Goal: Information Seeking & Learning: Get advice/opinions

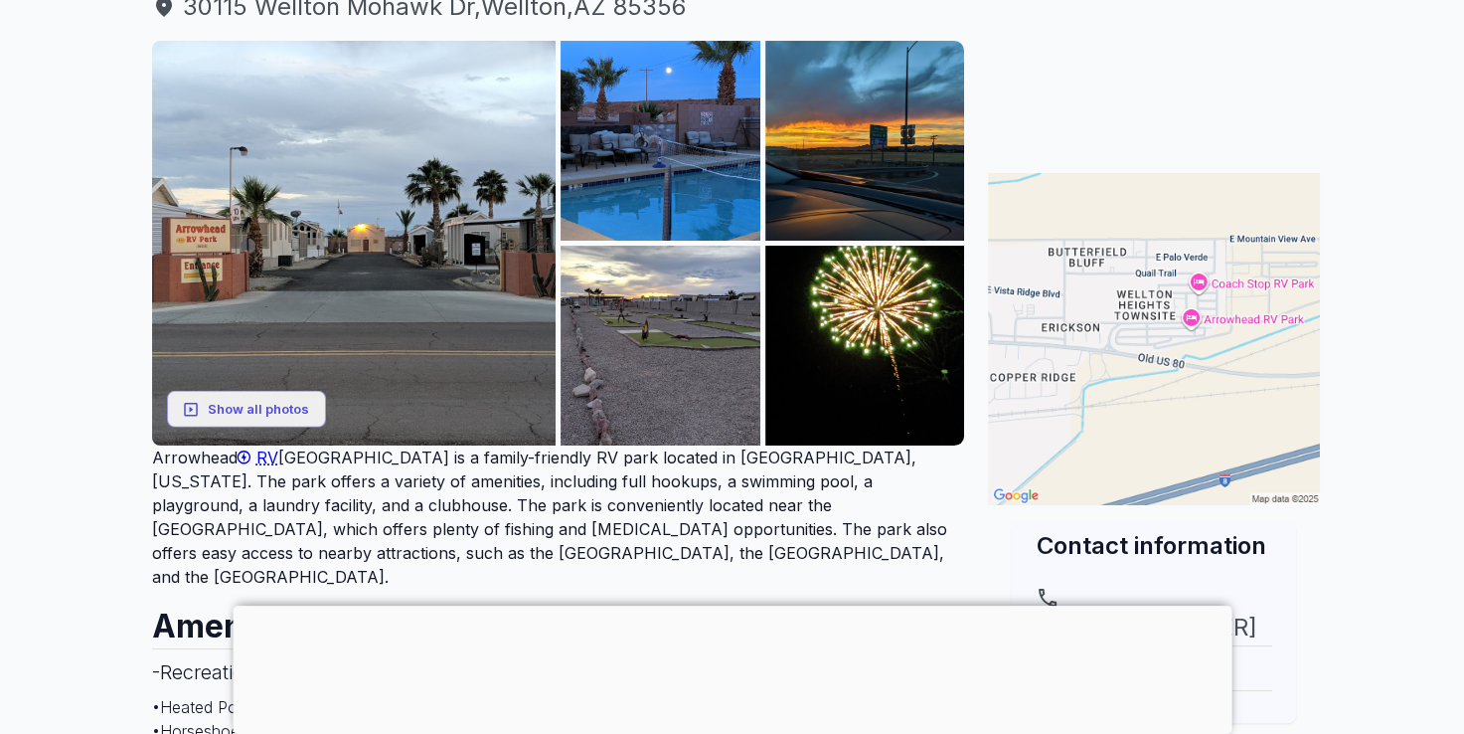
scroll to position [298, 0]
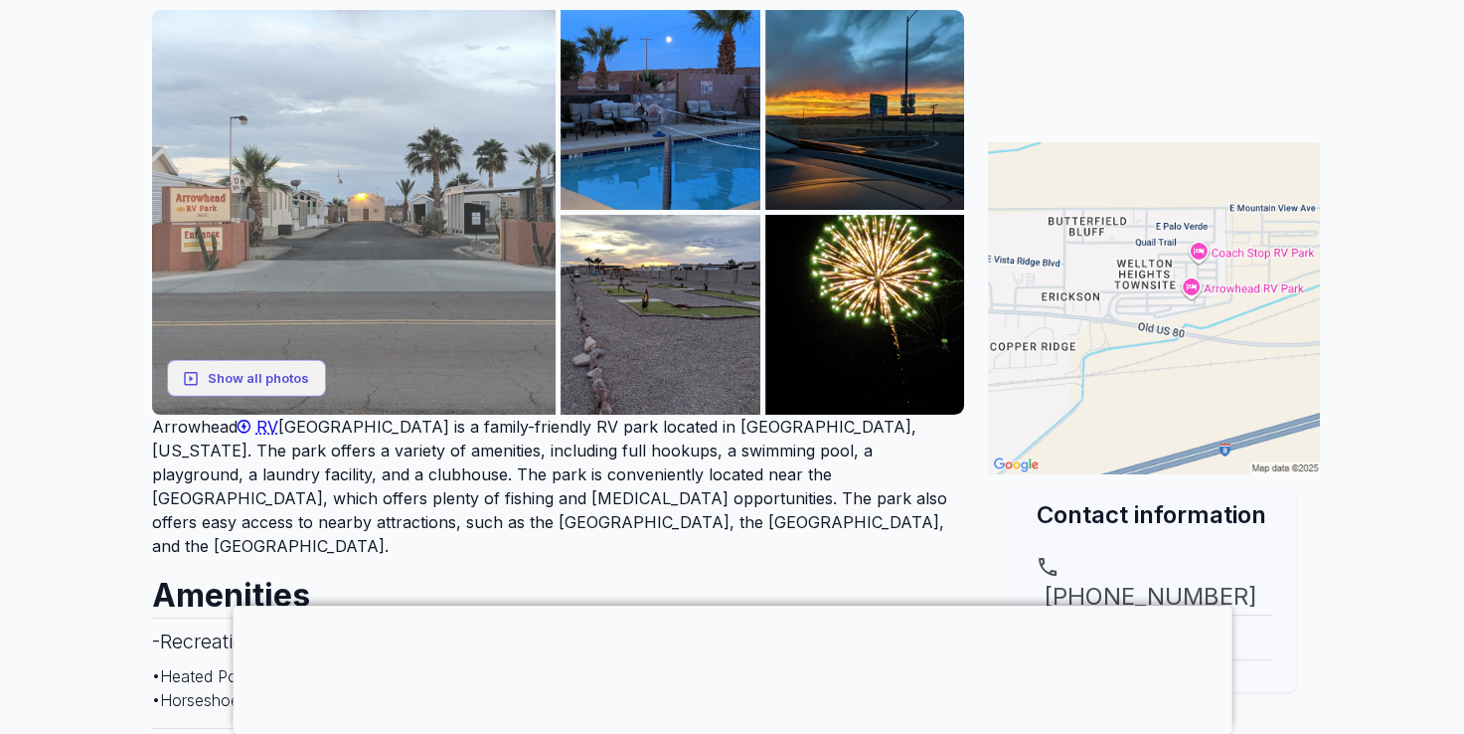
click at [369, 295] on img at bounding box center [354, 212] width 405 height 405
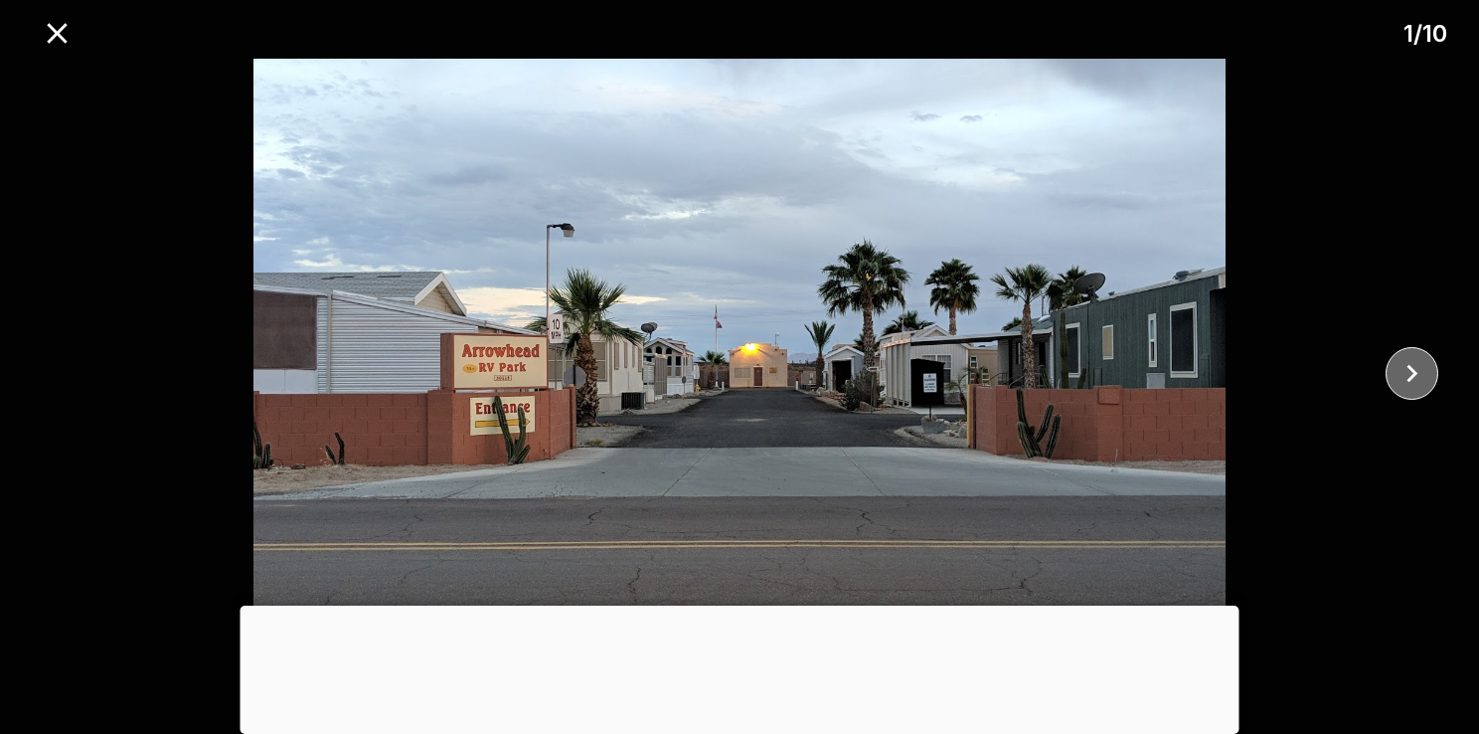
click at [1422, 375] on icon "close" at bounding box center [1412, 373] width 35 height 35
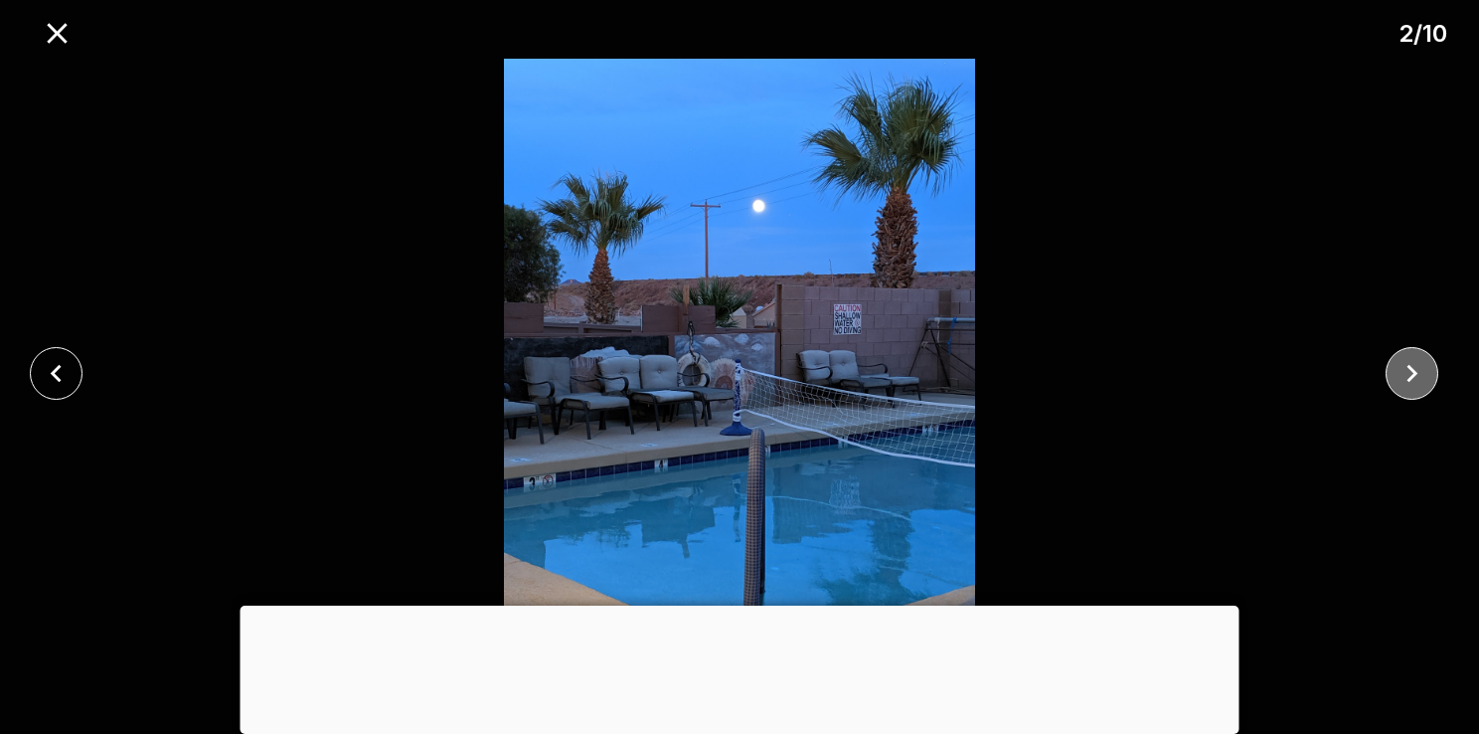
click at [1423, 377] on icon "close" at bounding box center [1412, 373] width 35 height 35
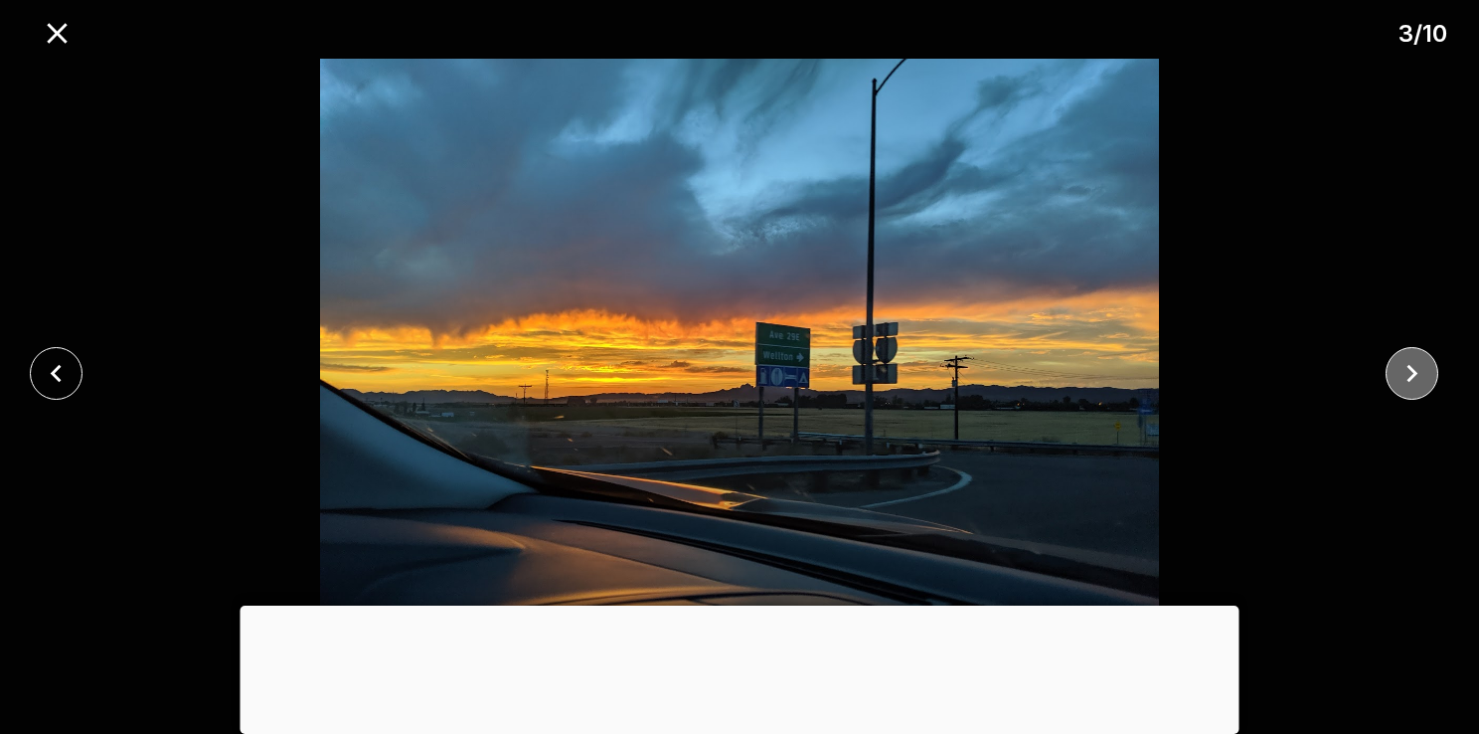
click at [1423, 377] on icon "close" at bounding box center [1412, 373] width 35 height 35
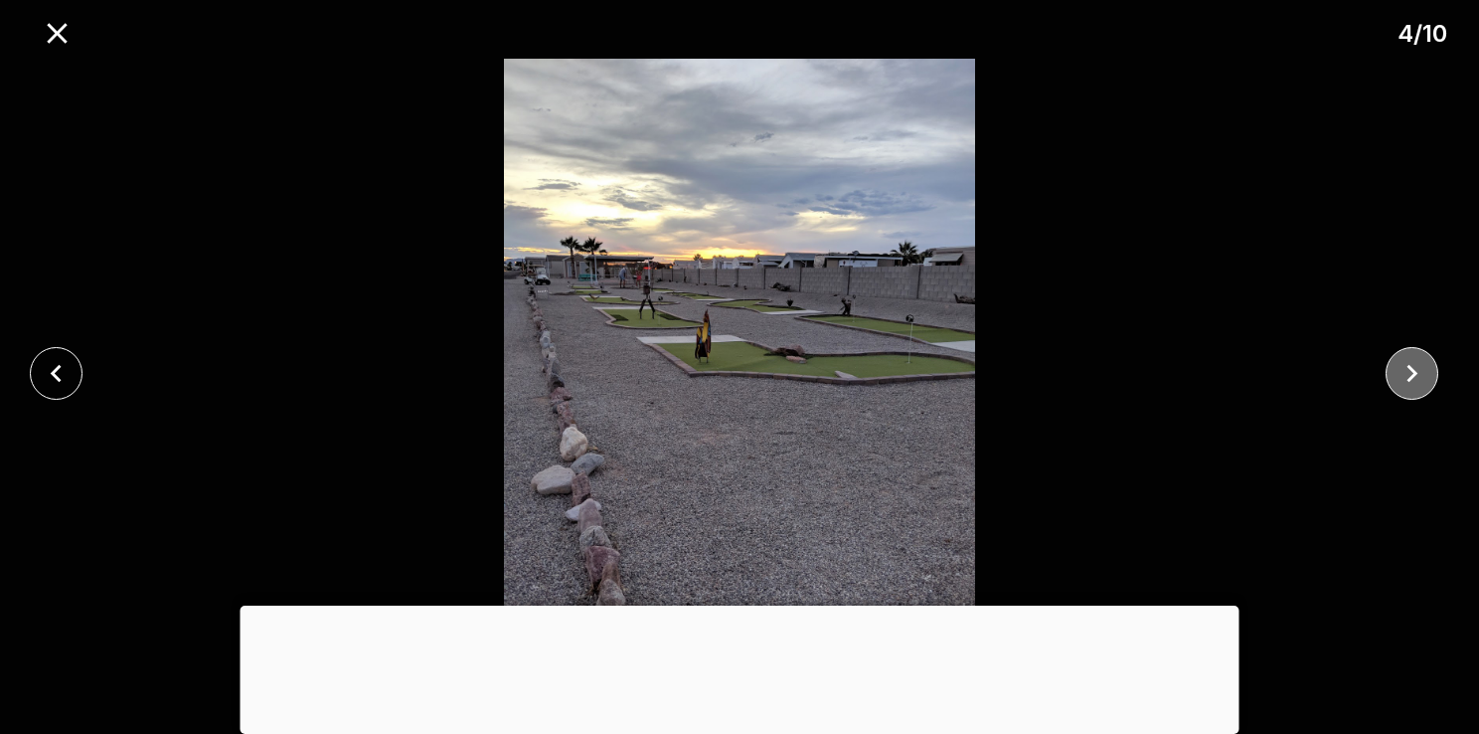
click at [1420, 377] on icon "close" at bounding box center [1412, 373] width 35 height 35
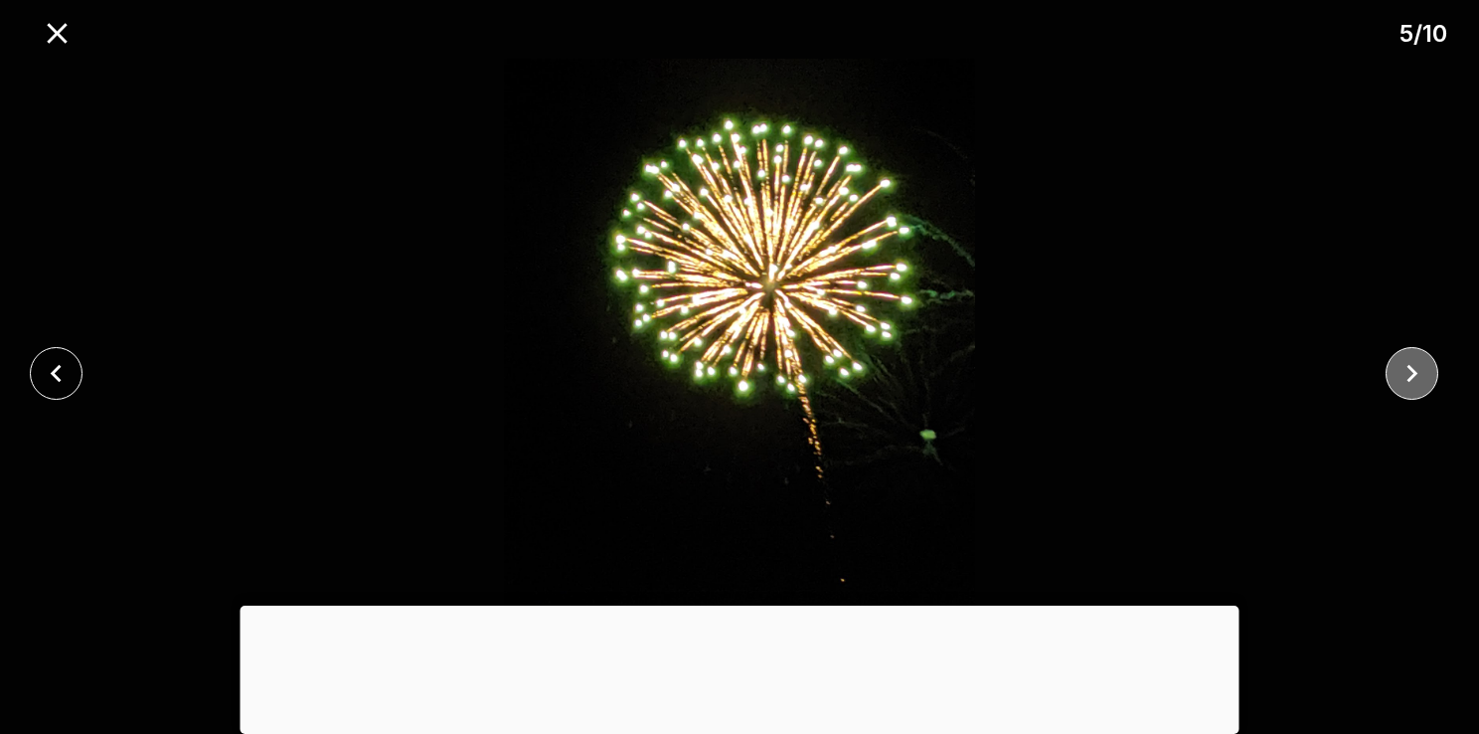
click at [1420, 378] on icon "close" at bounding box center [1412, 373] width 35 height 35
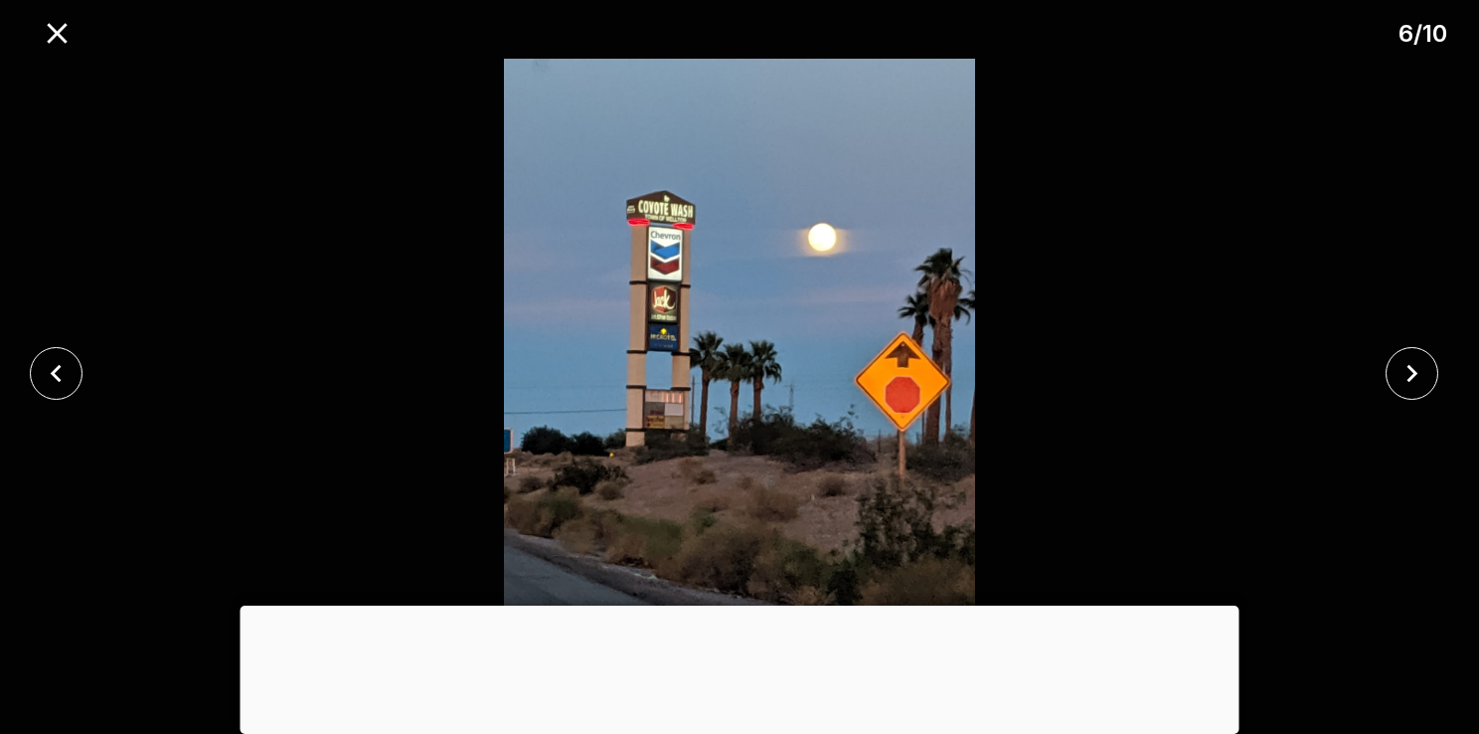
click at [739, 605] on div at bounding box center [740, 605] width 999 height 0
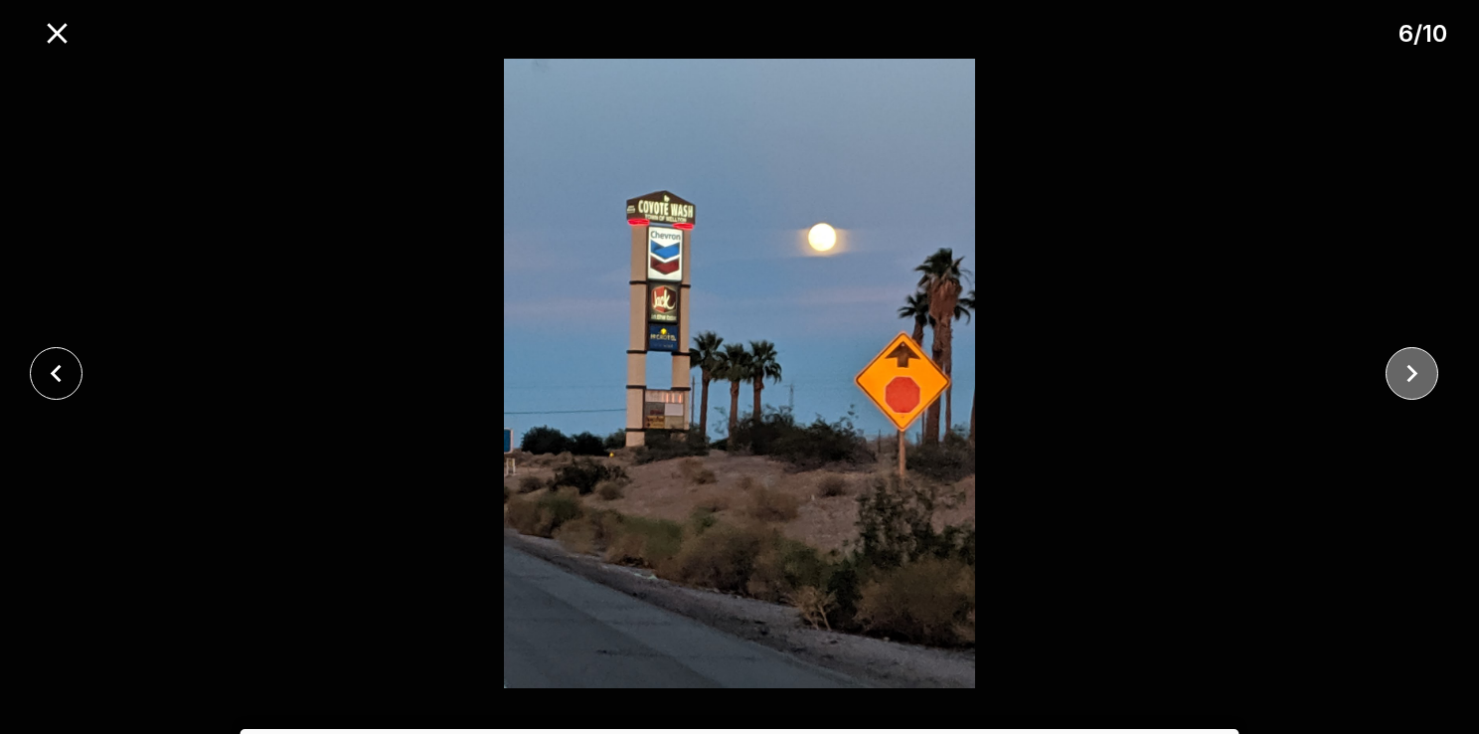
click at [1409, 380] on icon "close" at bounding box center [1412, 374] width 11 height 18
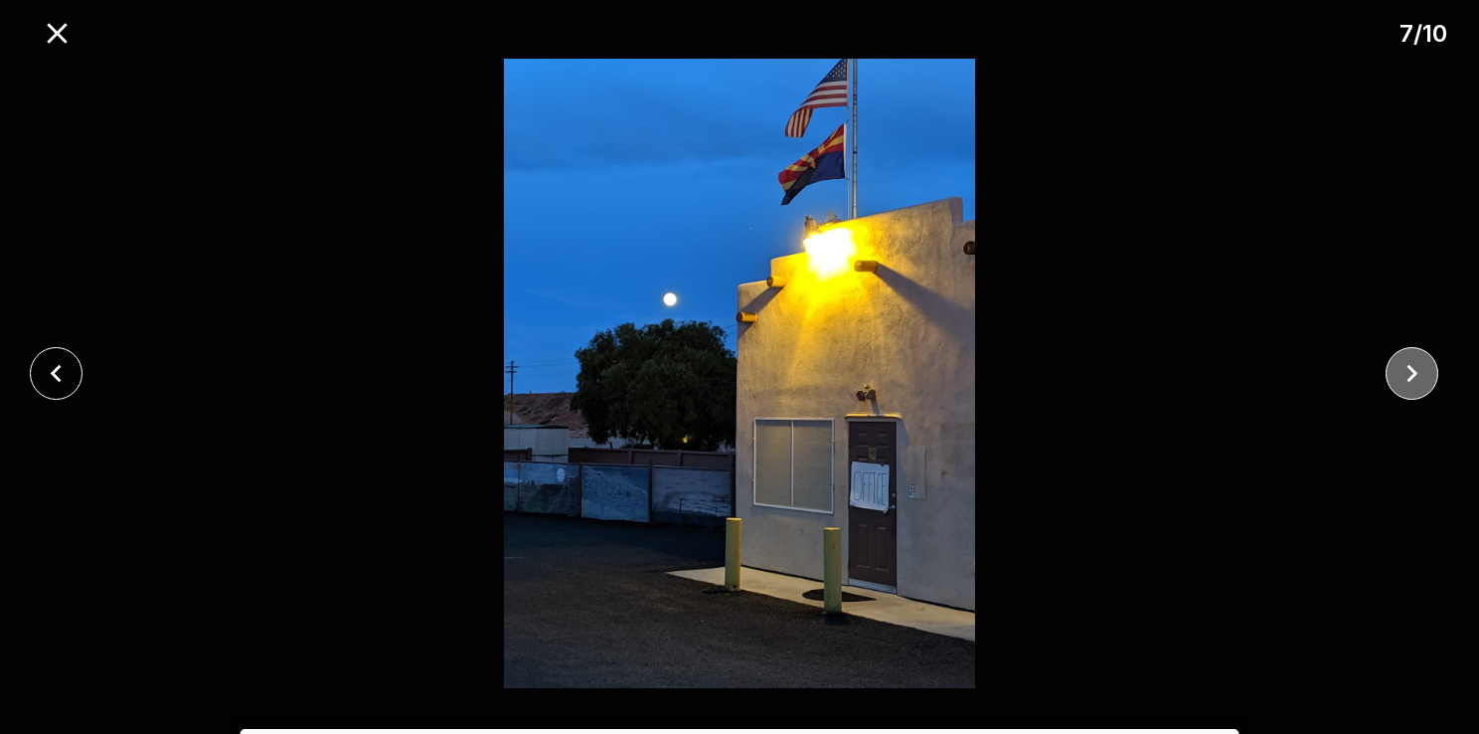
click at [1408, 380] on icon "close" at bounding box center [1412, 374] width 11 height 18
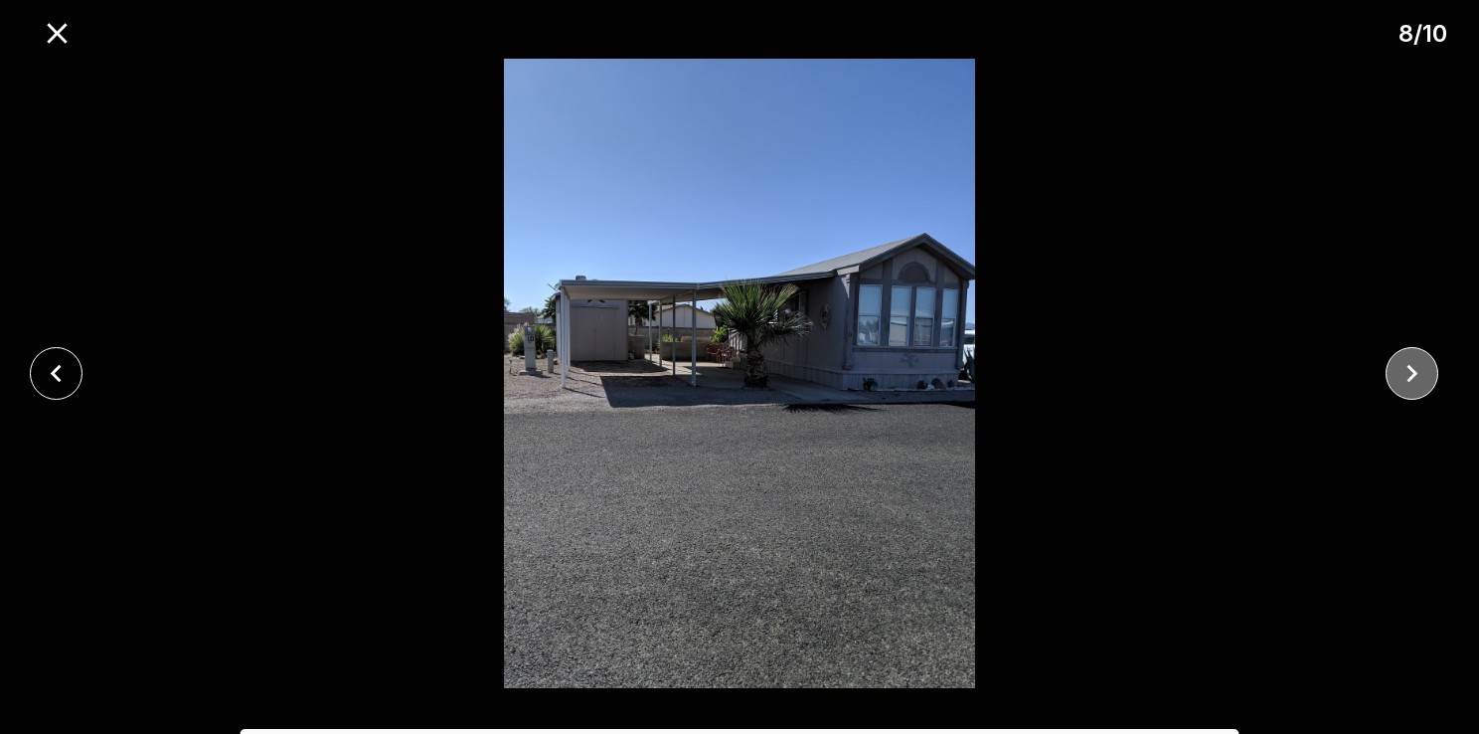
click at [1407, 374] on icon "close" at bounding box center [1412, 373] width 35 height 35
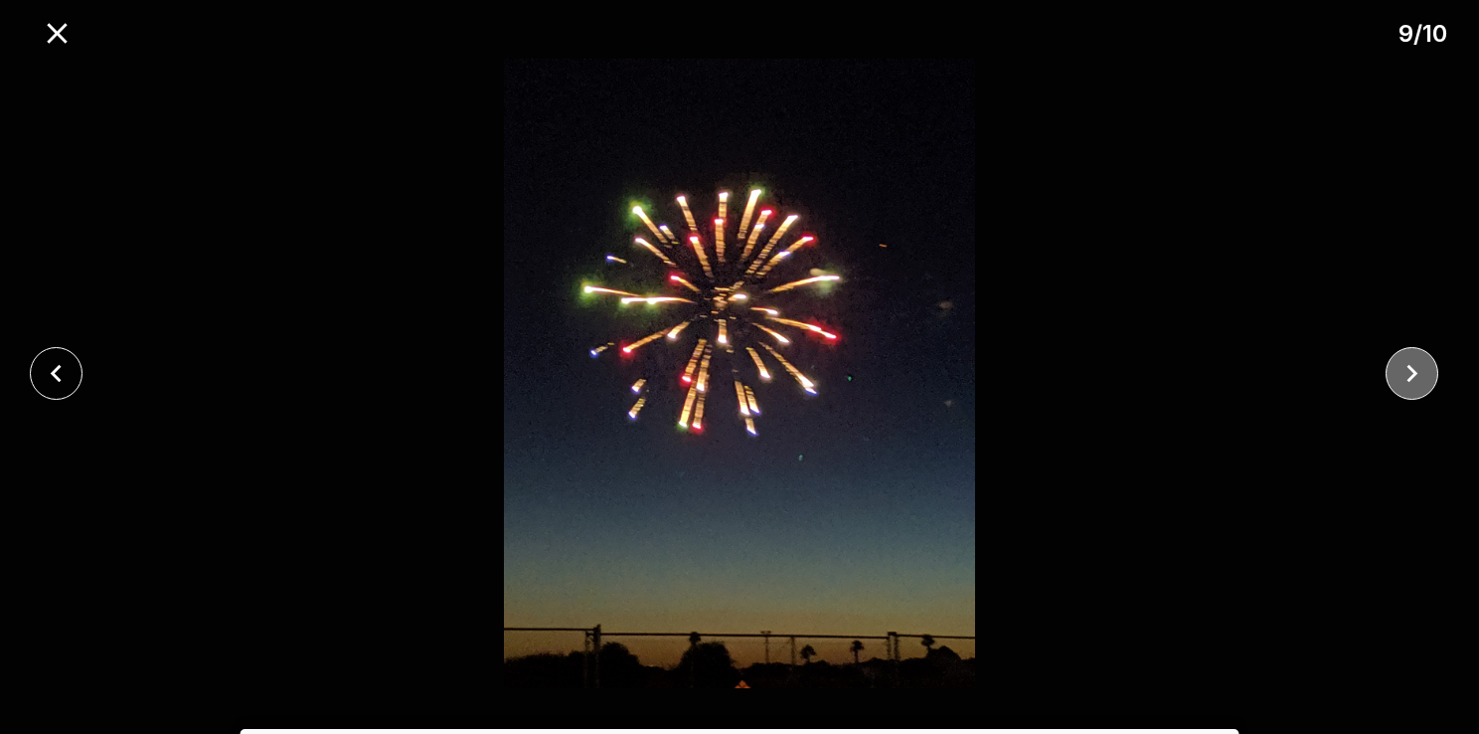
click at [1404, 373] on icon "close" at bounding box center [1412, 373] width 35 height 35
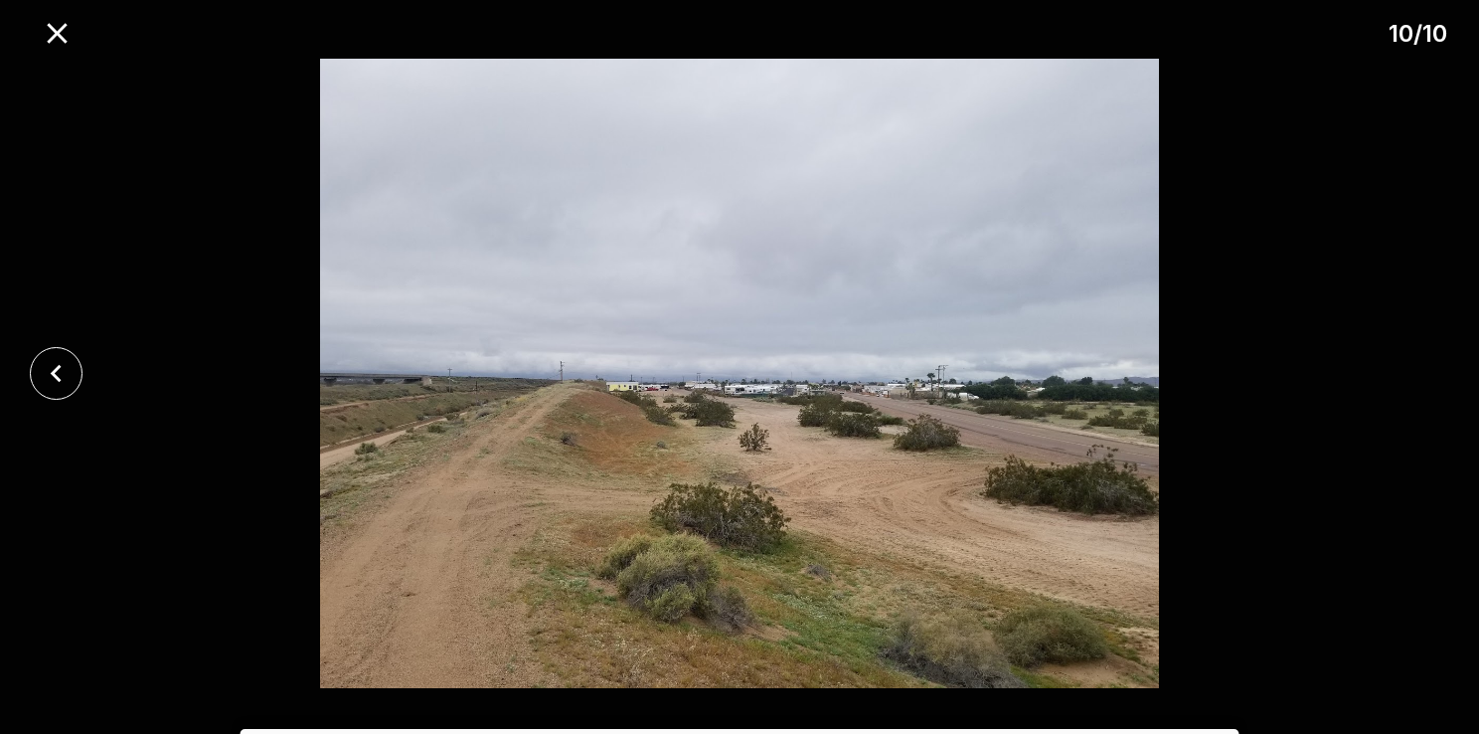
click at [1404, 373] on div at bounding box center [739, 373] width 1479 height 629
click at [59, 28] on icon "close" at bounding box center [57, 33] width 35 height 35
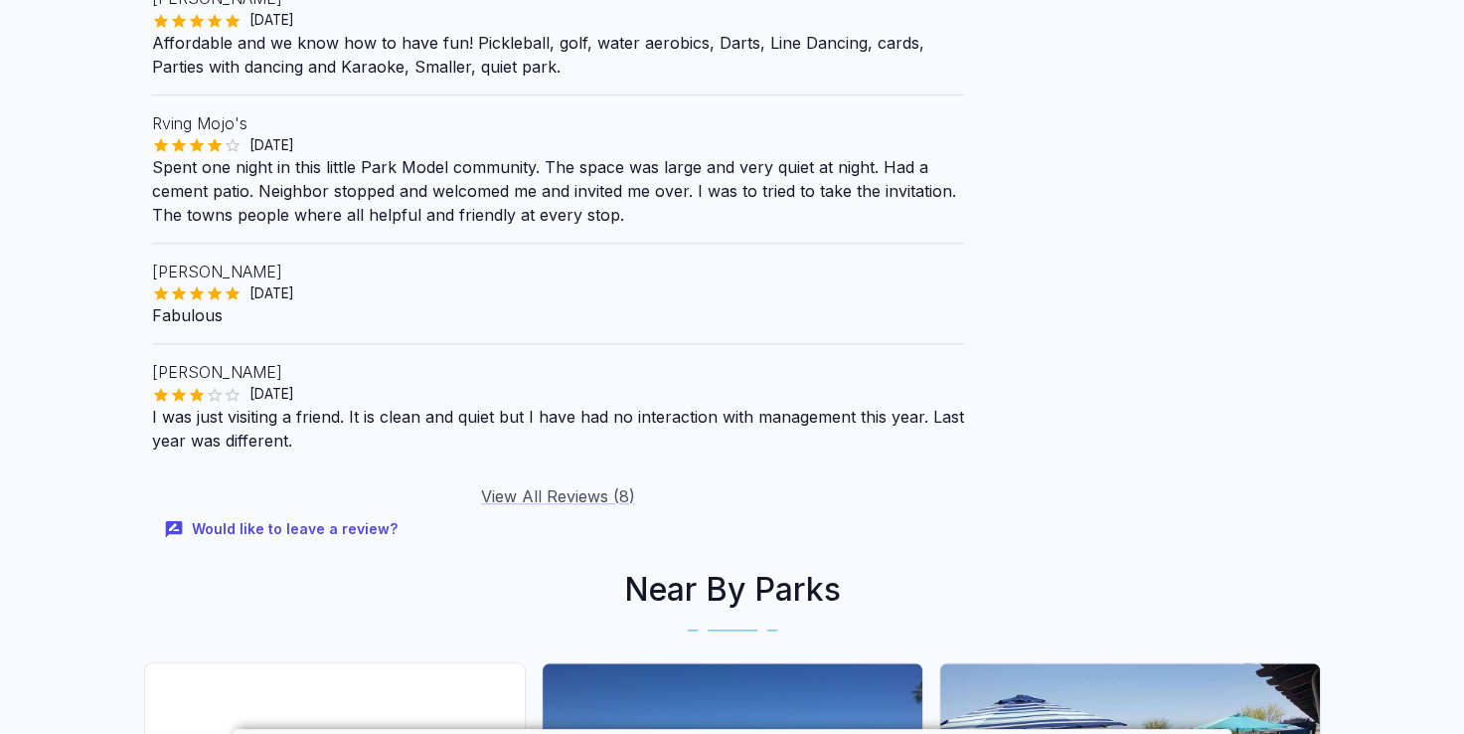
scroll to position [1988, 0]
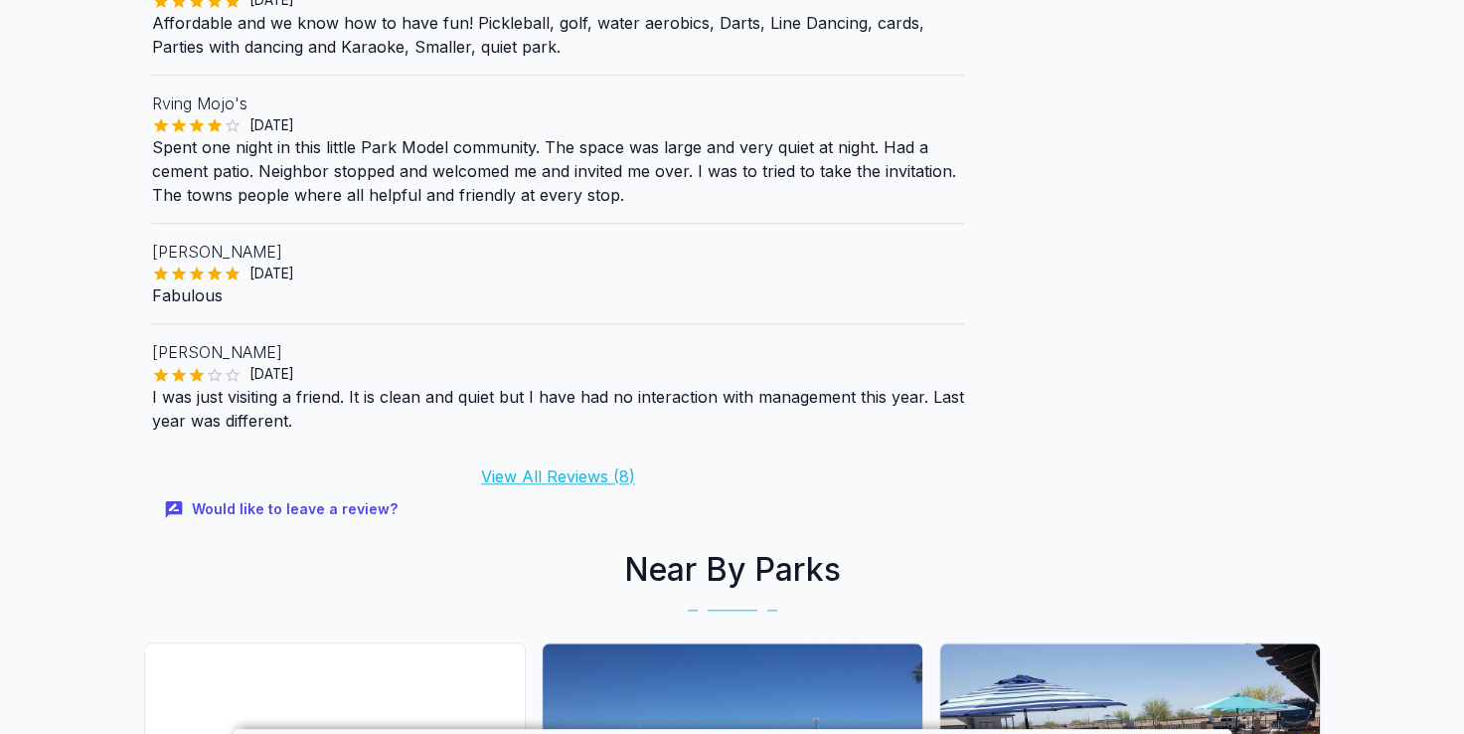
click at [573, 466] on link "View All Reviews ( 8 )" at bounding box center [558, 476] width 154 height 20
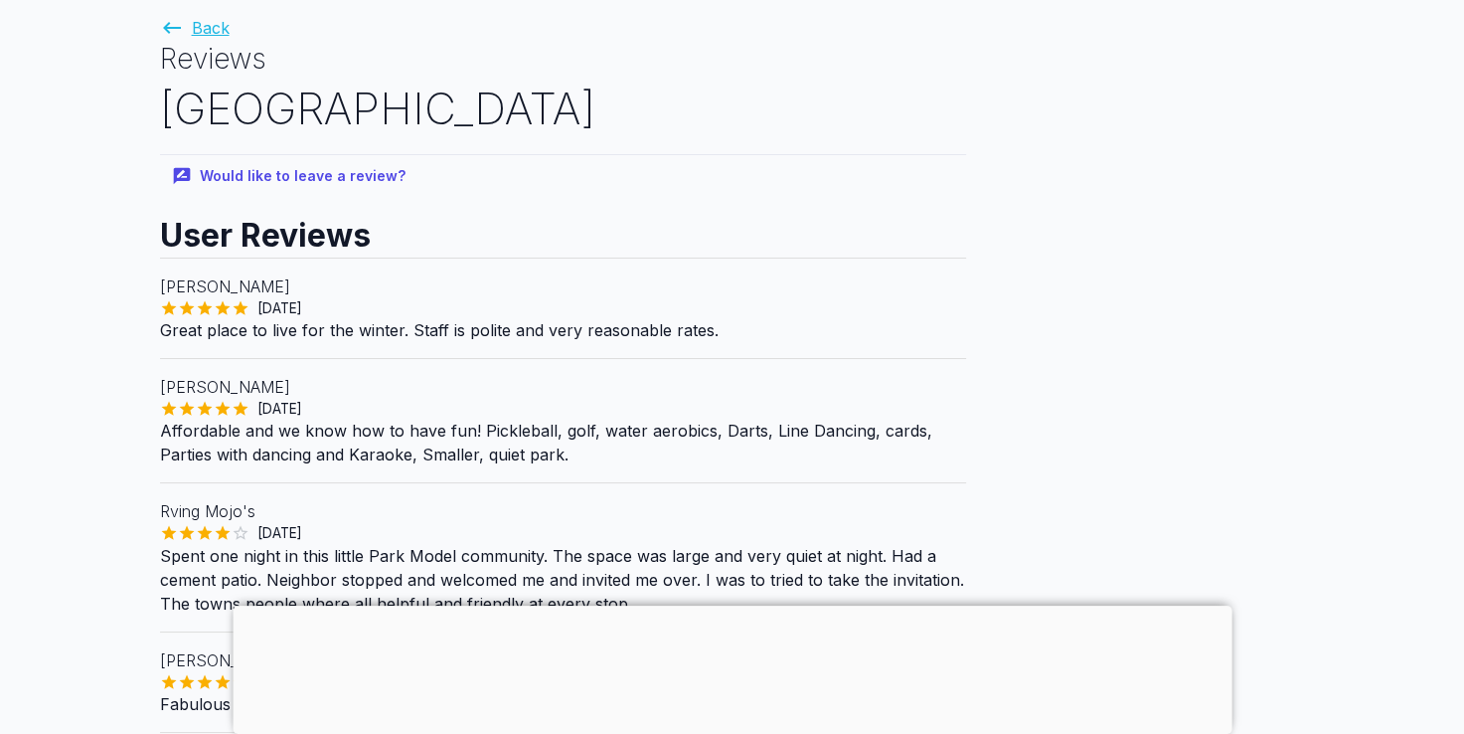
click at [183, 31] on link "Back" at bounding box center [195, 28] width 70 height 20
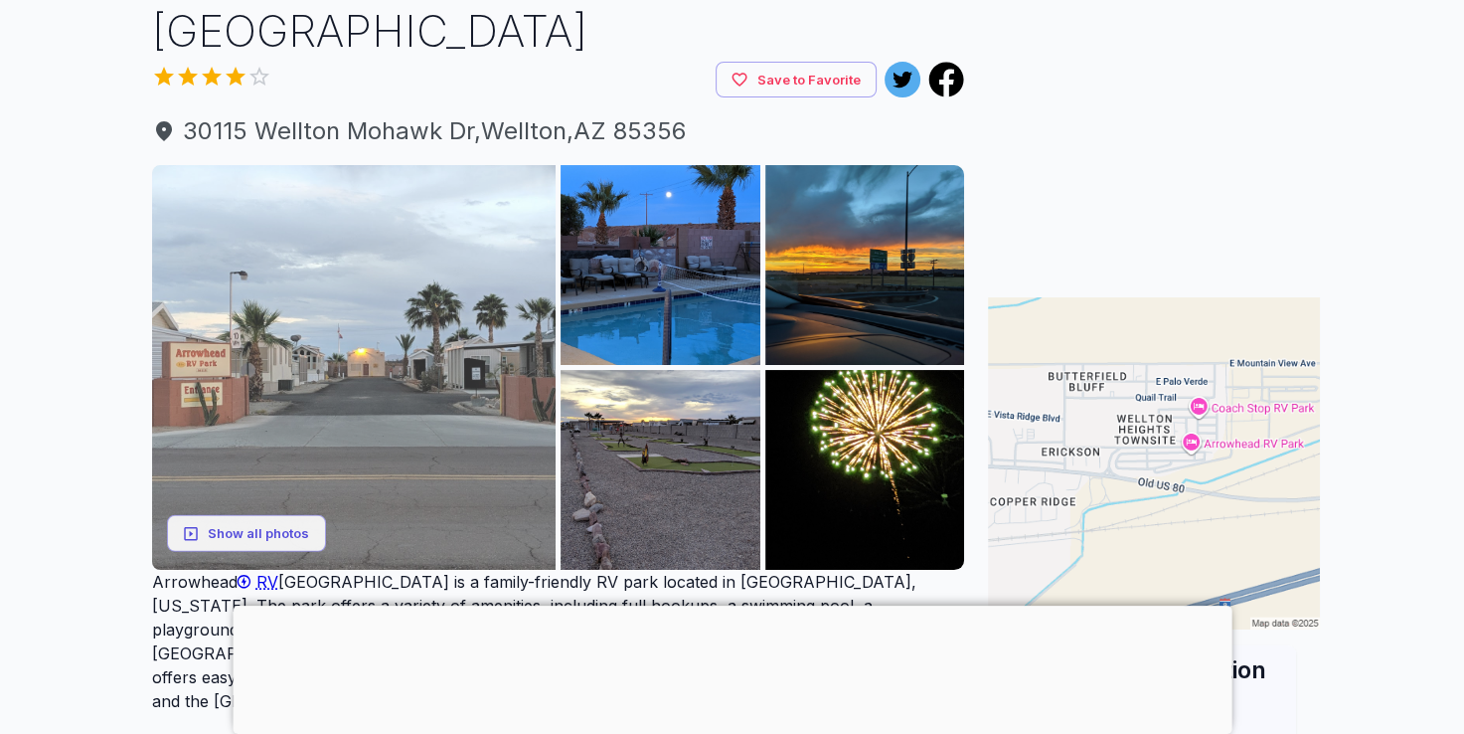
scroll to position [199, 0]
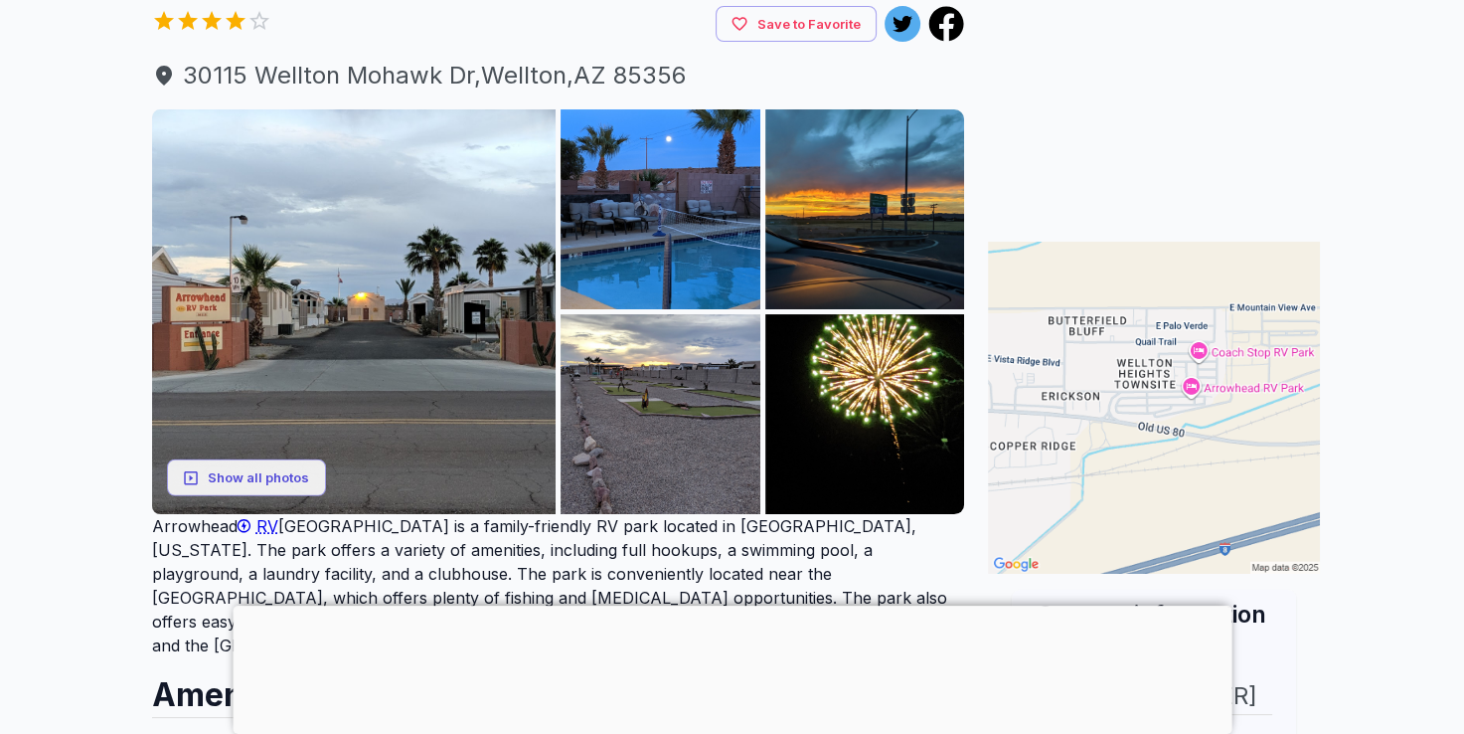
click at [723, 605] on div at bounding box center [732, 605] width 999 height 0
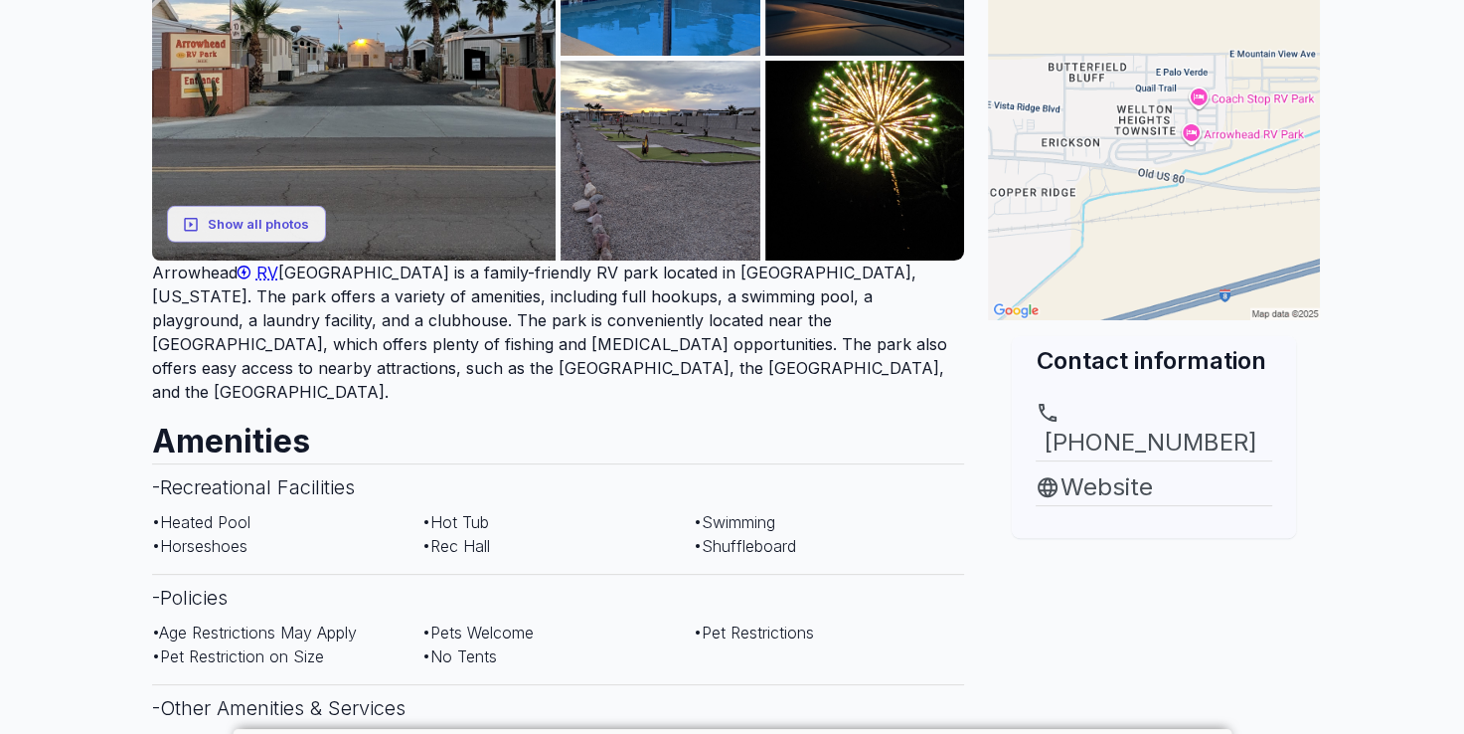
scroll to position [497, 0]
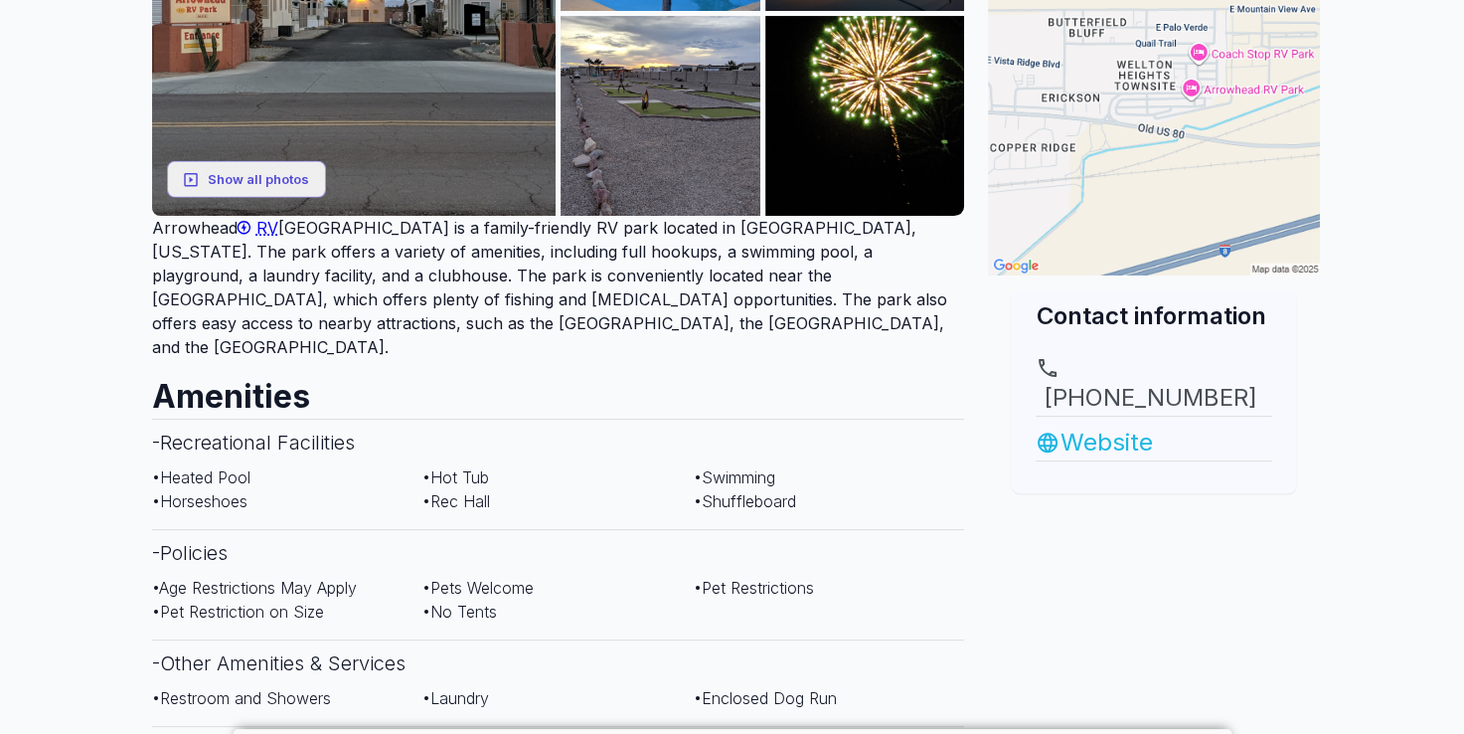
click at [1099, 424] on link "Website" at bounding box center [1154, 442] width 237 height 36
